Goal: Task Accomplishment & Management: Manage account settings

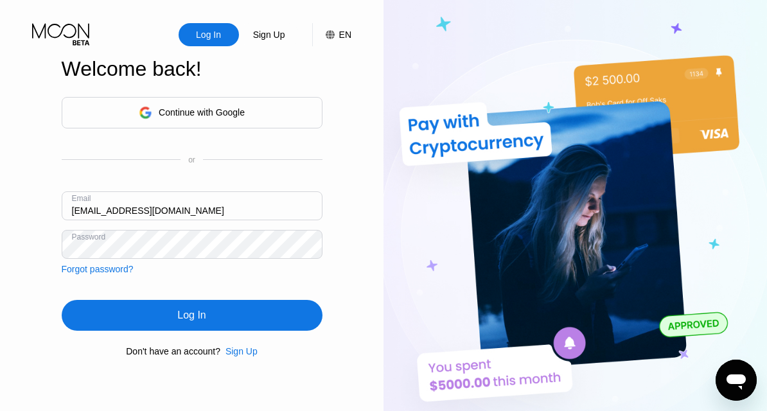
click at [199, 211] on input "[EMAIL_ADDRESS][DOMAIN_NAME]" at bounding box center [192, 205] width 261 height 29
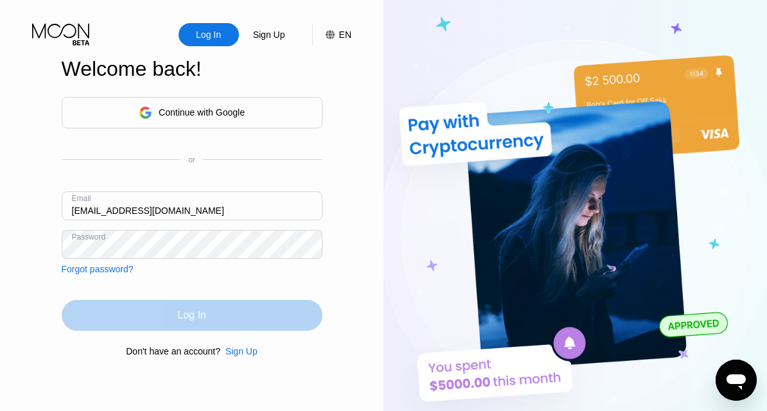
click at [156, 308] on div "Log In" at bounding box center [192, 315] width 261 height 31
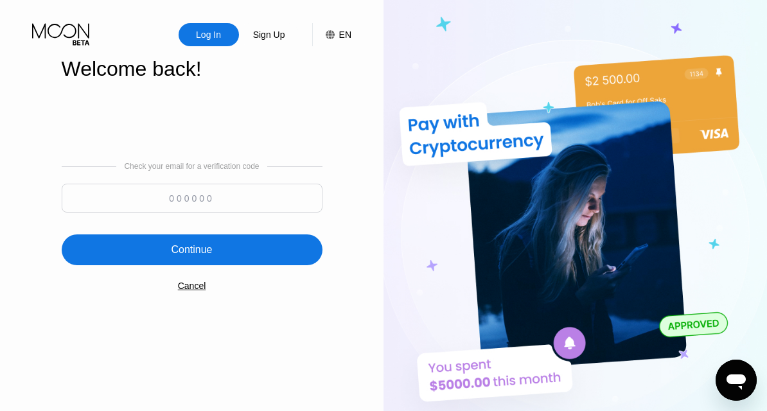
click at [218, 197] on input at bounding box center [192, 198] width 261 height 29
paste input "761184"
type input "761184"
click at [213, 251] on div "Continue" at bounding box center [192, 249] width 261 height 31
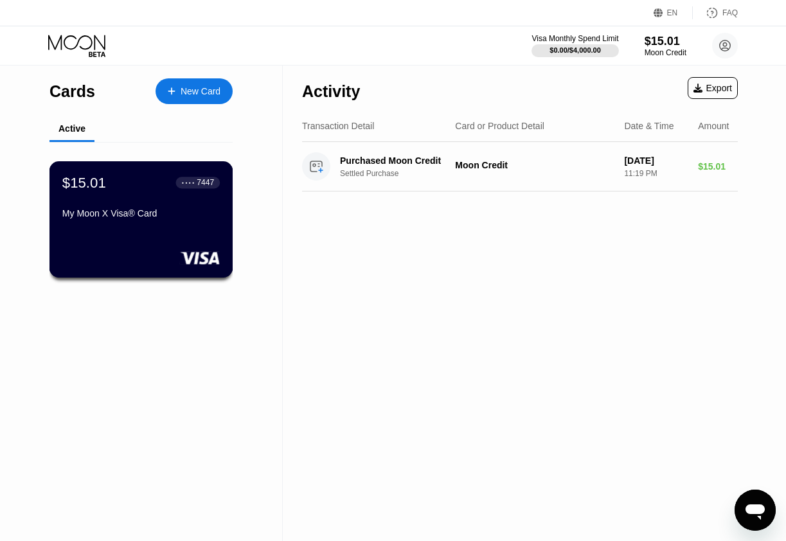
click at [104, 218] on div "My Moon X Visa® Card" at bounding box center [140, 213] width 157 height 10
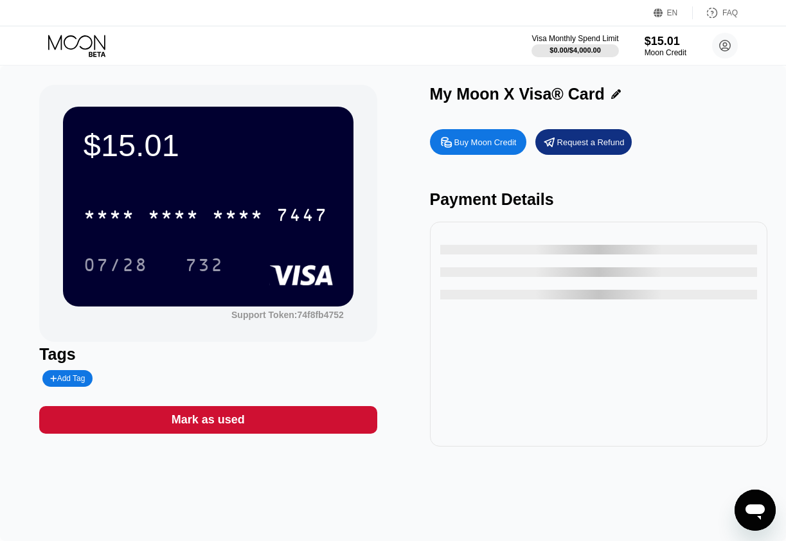
click at [143, 218] on div "* * * * * * * * * * * * 7447" at bounding box center [206, 214] width 260 height 32
click at [182, 219] on div "6500" at bounding box center [173, 216] width 51 height 21
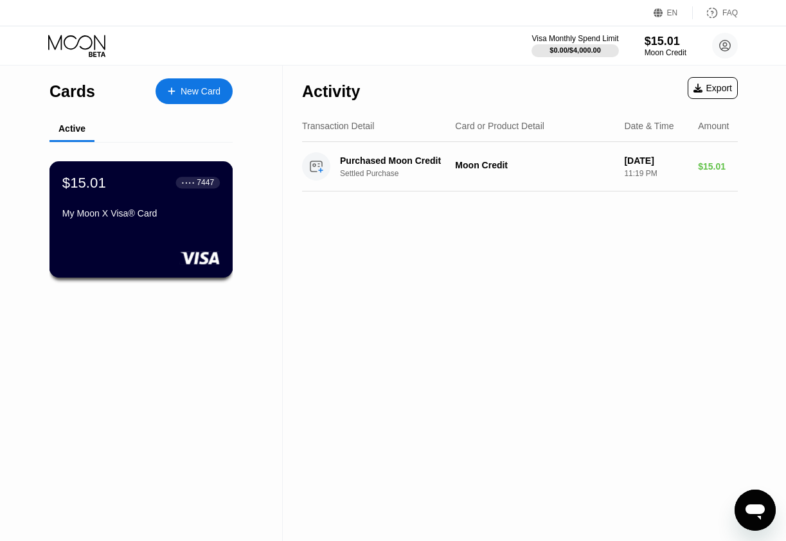
click at [100, 214] on div "My Moon X Visa® Card" at bounding box center [140, 213] width 157 height 10
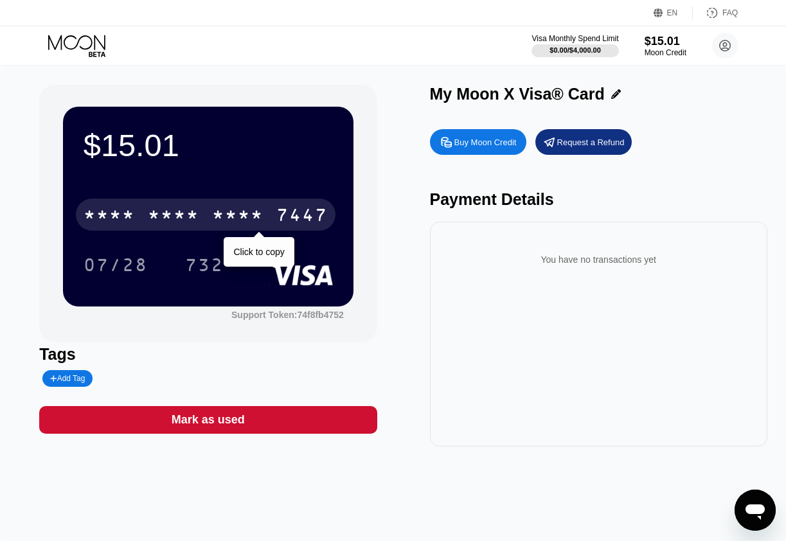
click at [209, 211] on div "* * * * * * * * * * * * 7447" at bounding box center [206, 214] width 260 height 32
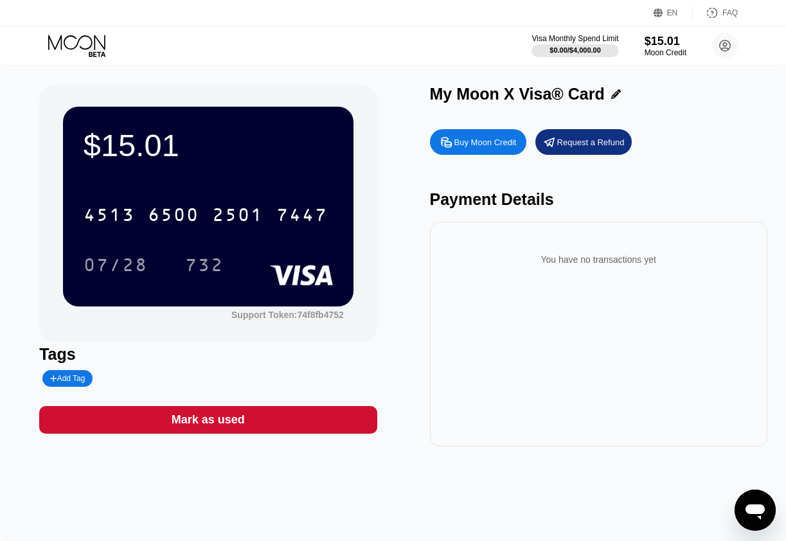
click at [682, 121] on div "My Moon X Visa® Card Buy Moon Credit Request a Refund Payment Details You have …" at bounding box center [598, 266] width 337 height 362
click at [71, 41] on icon at bounding box center [78, 46] width 60 height 22
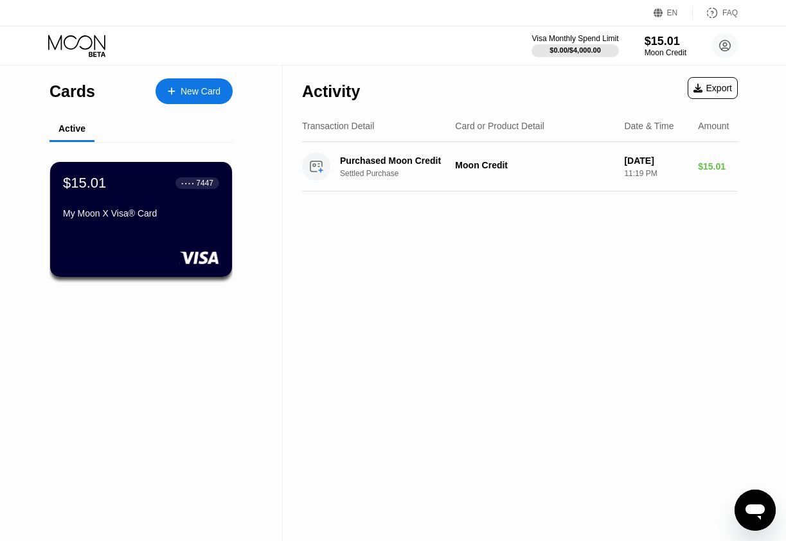
click at [166, 86] on div "New Card" at bounding box center [193, 91] width 77 height 26
